Goal: Task Accomplishment & Management: Complete application form

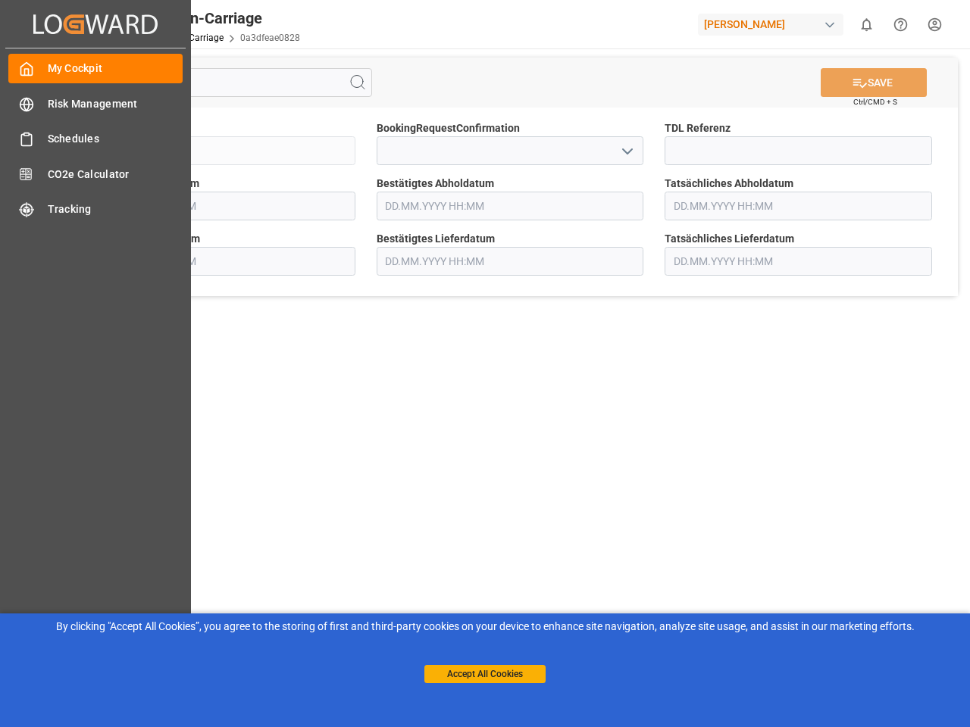
type input "[DATE] 00:00"
click at [485, 364] on main "SAVE Ctrl/CMD + S Sendung QKA25-010751 BookingRequestConfirmation TDL Referenz …" at bounding box center [510, 383] width 914 height 671
click at [95, 23] on icon "Created by potrace 1.15, written by [PERSON_NAME] [DATE]-[DATE]" at bounding box center [95, 24] width 124 height 24
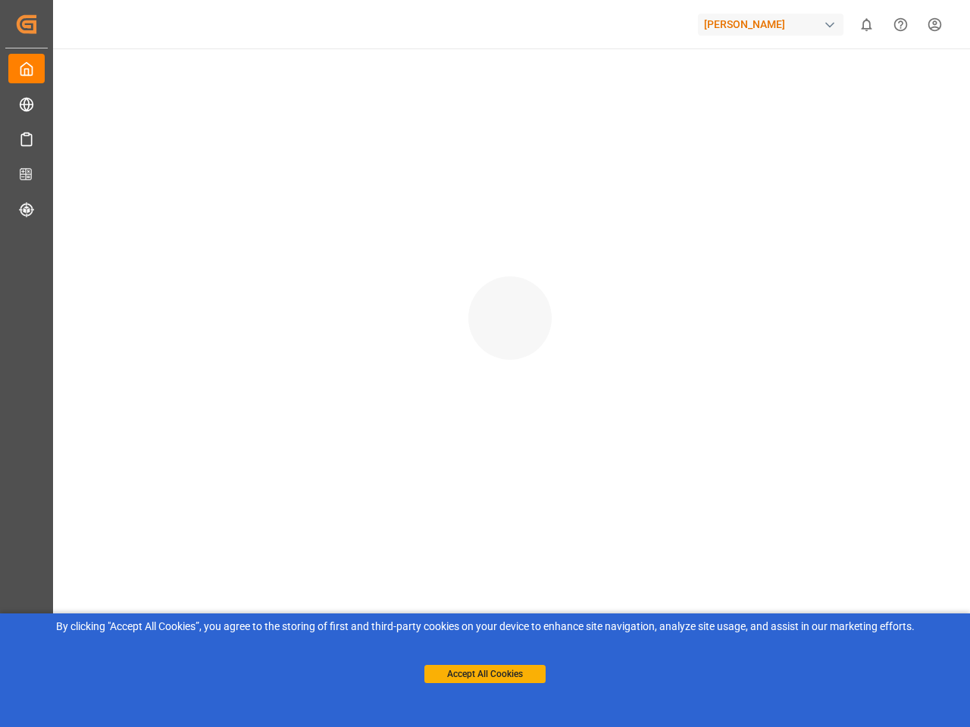
click at [774, 24] on div "[PERSON_NAME]" at bounding box center [770, 25] width 145 height 22
click at [866, 24] on html "Created by potrace 1.15, written by [PERSON_NAME] [DATE]-[DATE] Created by potr…" at bounding box center [485, 363] width 970 height 727
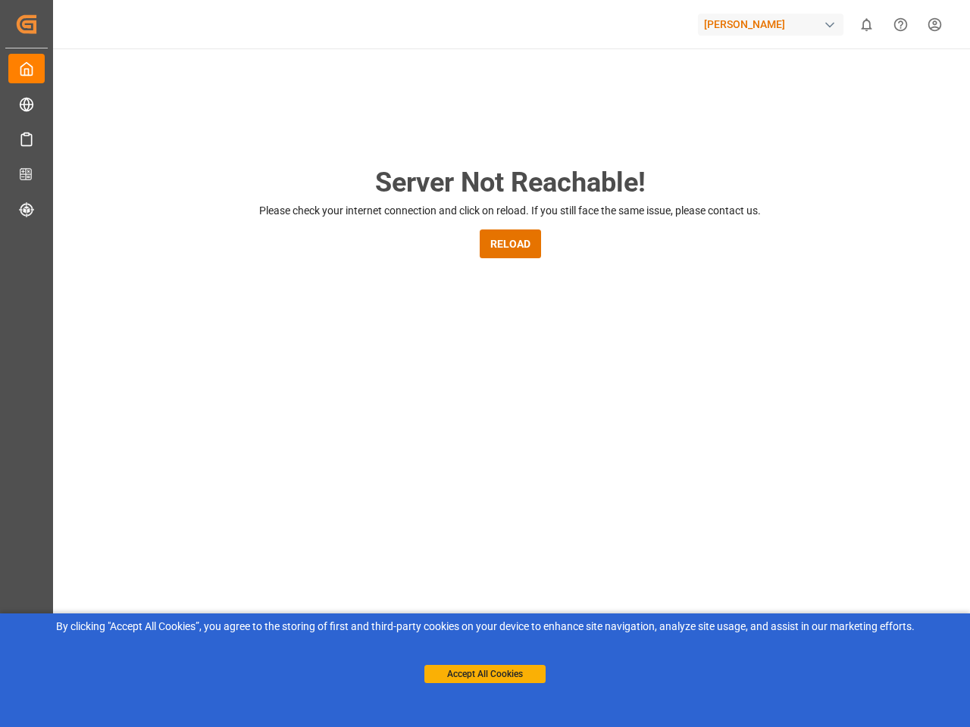
click at [900, 24] on icon "Help Center" at bounding box center [901, 25] width 16 height 16
click at [358, 83] on div "Server Not Reachable! Please check your internet connection and click on reload…" at bounding box center [510, 579] width 920 height 1063
click at [874, 83] on div "Server Not Reachable! Please check your internet connection and click on reload…" at bounding box center [510, 579] width 920 height 1063
click at [627, 151] on div "Server Not Reachable! Please check your internet connection and click on reload…" at bounding box center [510, 579] width 920 height 1063
click at [485, 674] on button "Accept All Cookies" at bounding box center [484, 674] width 121 height 18
